Goal: Register for event/course: Sign up to attend an event or enroll in a course

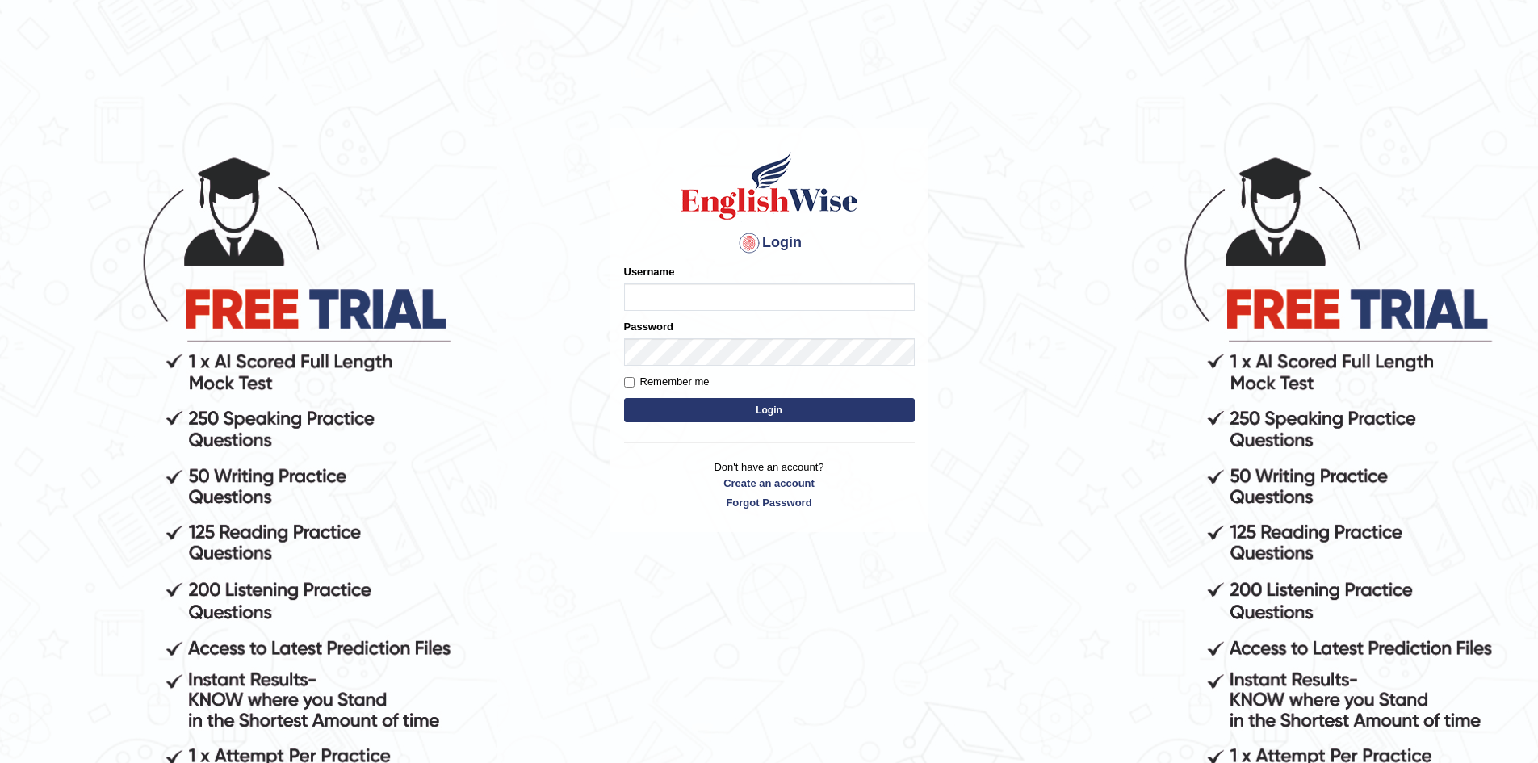
type input "Aliceenyonam"
click at [772, 409] on button "Login" at bounding box center [769, 410] width 291 height 24
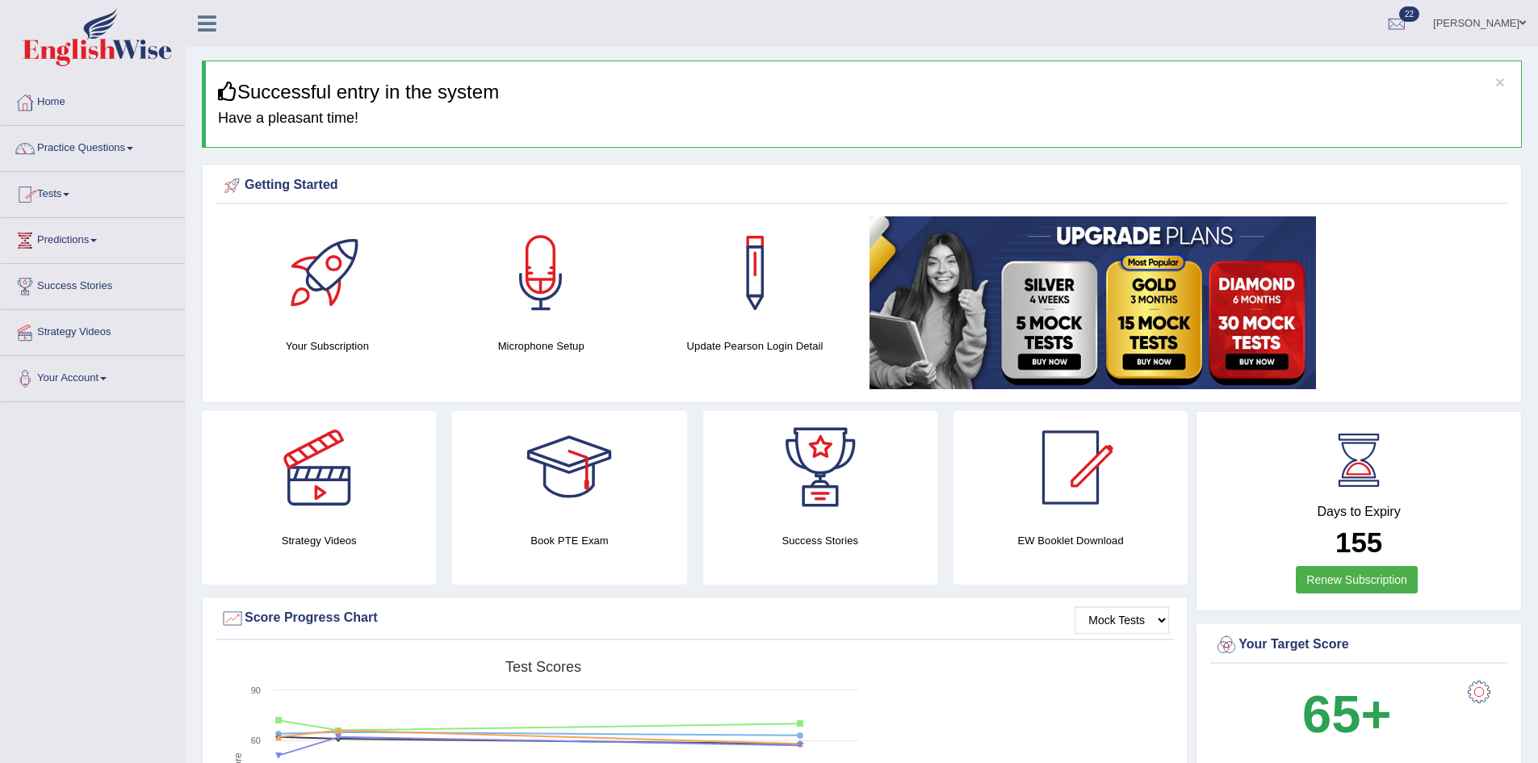
click at [59, 186] on link "Tests" at bounding box center [93, 192] width 184 height 40
click at [74, 254] on link "Take Mock Test" at bounding box center [105, 260] width 151 height 29
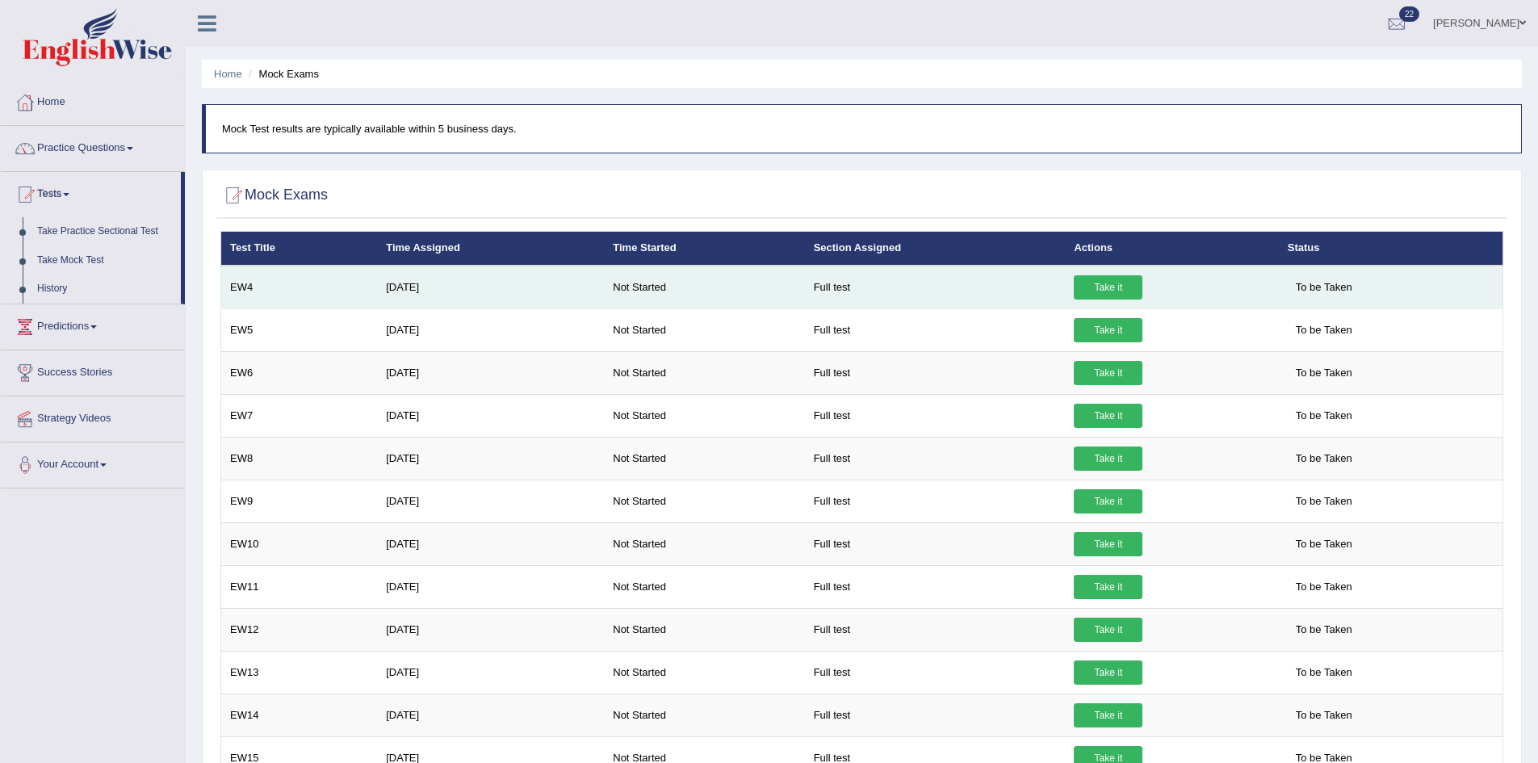
click at [1122, 287] on link "Take it" at bounding box center [1108, 287] width 69 height 24
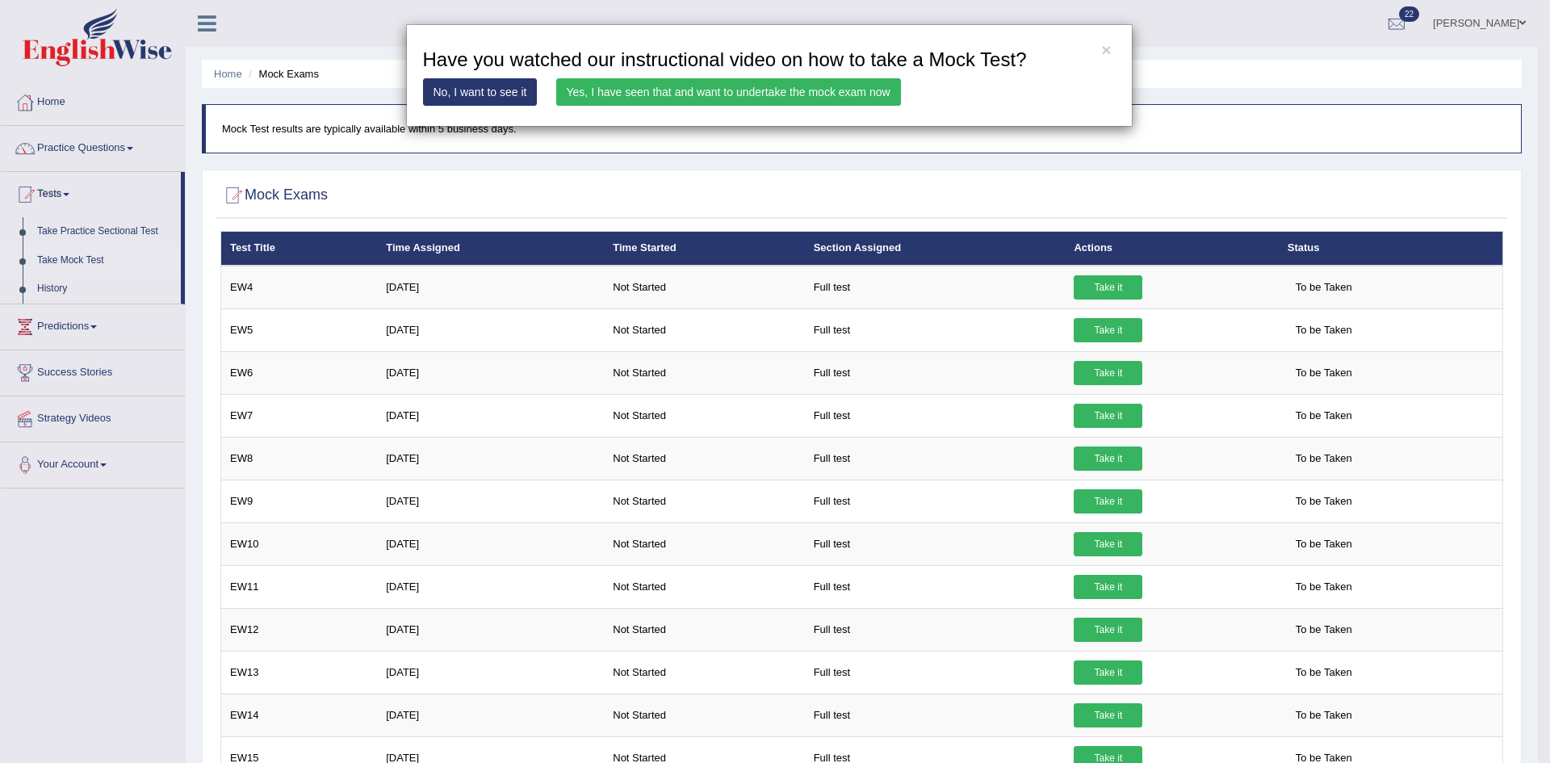
click at [692, 92] on link "Yes, I have seen that and want to undertake the mock exam now" at bounding box center [728, 91] width 345 height 27
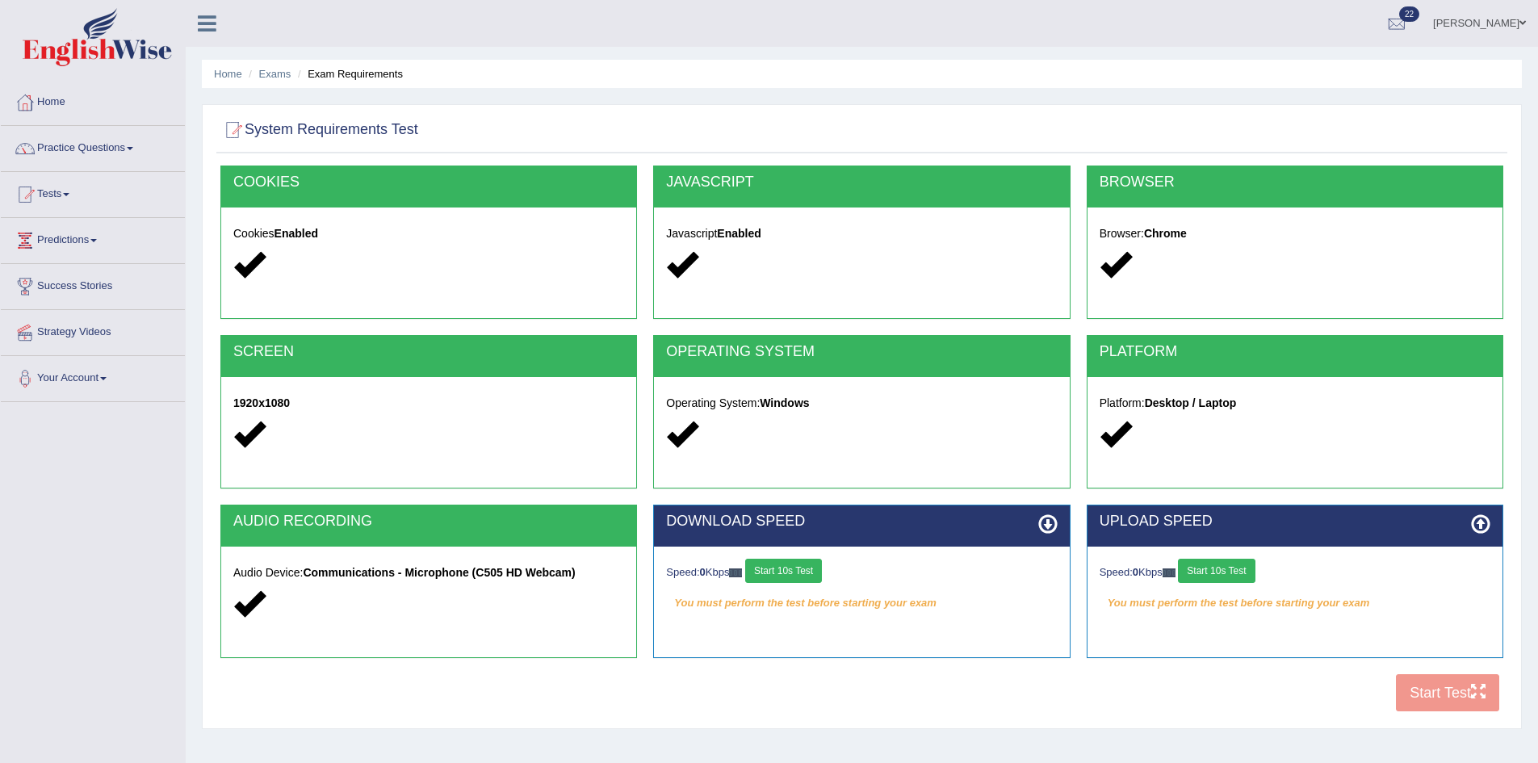
click at [1434, 702] on div "COOKIES Cookies Enabled JAVASCRIPT Javascript Enabled BROWSER Browser: Chrome S…" at bounding box center [861, 442] width 1291 height 555
click at [1434, 695] on div "COOKIES Cookies Enabled JAVASCRIPT Javascript Enabled BROWSER Browser: Chrome S…" at bounding box center [861, 442] width 1291 height 555
click at [1217, 580] on button "Start 10s Test" at bounding box center [1216, 571] width 77 height 24
click at [771, 566] on div "Speed: 0 Kbps Start 10s Test" at bounding box center [861, 573] width 391 height 28
click at [779, 570] on button "Start 10s Test" at bounding box center [783, 571] width 77 height 24
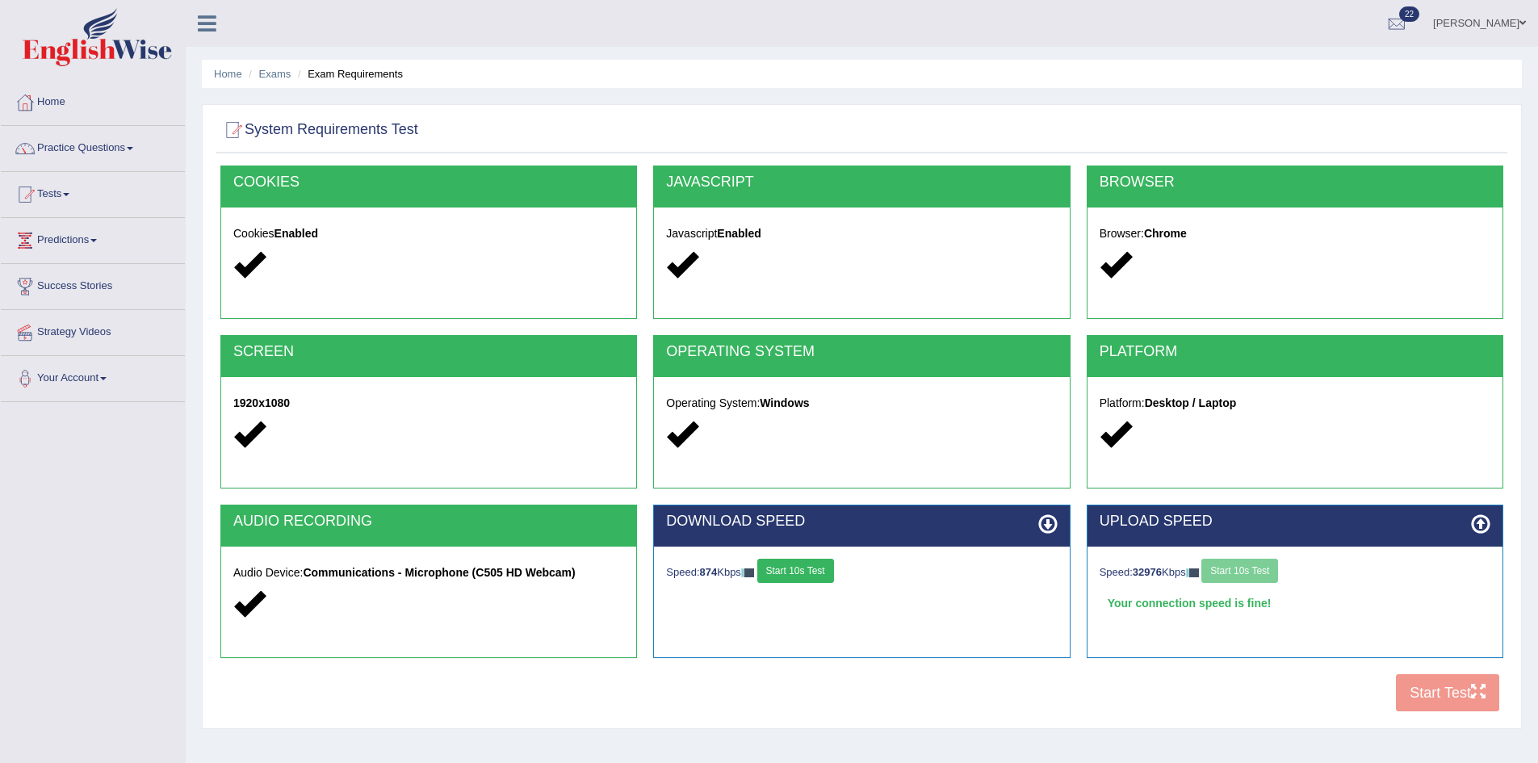
click at [1435, 692] on div "COOKIES Cookies Enabled JAVASCRIPT Javascript Enabled BROWSER Browser: Chrome S…" at bounding box center [861, 442] width 1291 height 555
click at [1423, 700] on div "COOKIES Cookies Enabled JAVASCRIPT Javascript Enabled BROWSER Browser: Chrome S…" at bounding box center [861, 442] width 1291 height 555
click at [1444, 698] on button "Start Test" at bounding box center [1447, 692] width 103 height 37
